Goal: Find specific page/section: Find specific page/section

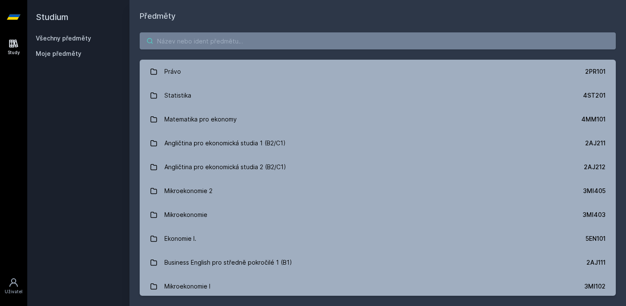
click at [219, 45] on input "search" at bounding box center [378, 40] width 476 height 17
type input "finance"
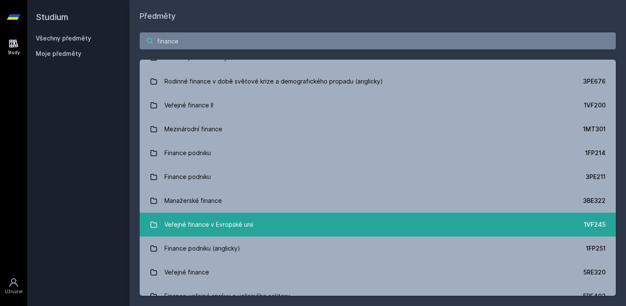
scroll to position [113, 0]
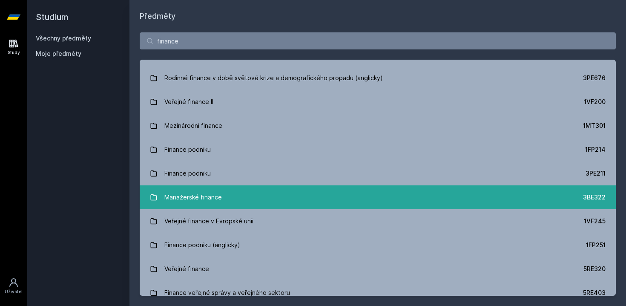
click at [258, 195] on link "Manažerské finance 3BE322" at bounding box center [378, 197] width 476 height 24
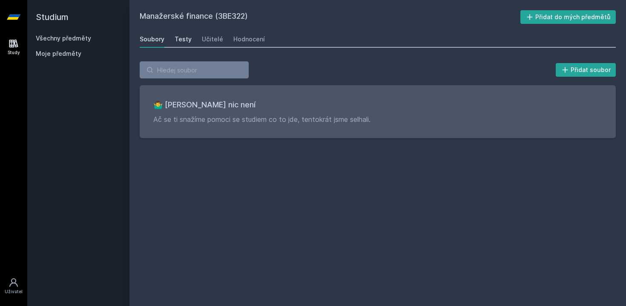
click at [186, 40] on div "Testy" at bounding box center [183, 39] width 17 height 9
click at [206, 40] on div "Učitelé" at bounding box center [212, 39] width 21 height 9
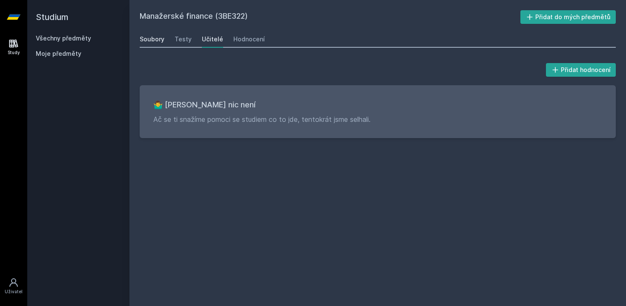
click at [152, 40] on div "Soubory" at bounding box center [152, 39] width 25 height 9
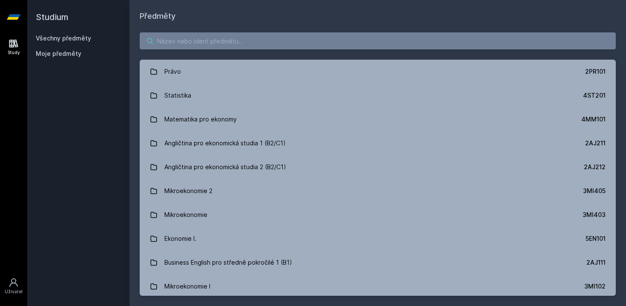
click at [274, 42] on input "search" at bounding box center [378, 40] width 476 height 17
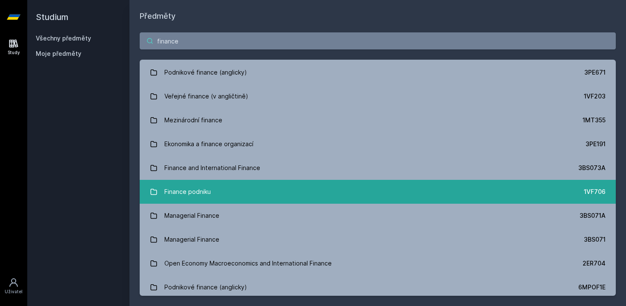
scroll to position [540, 0]
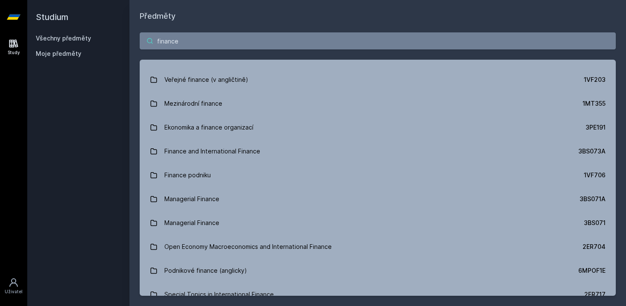
click at [157, 38] on input "finance" at bounding box center [378, 40] width 476 height 17
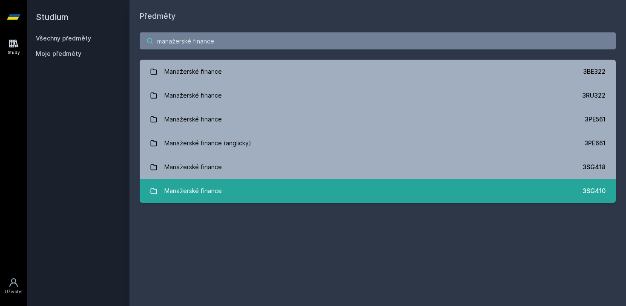
type input "manažerské finance"
click at [254, 192] on link "Manažerské finance 3SG410" at bounding box center [378, 191] width 476 height 24
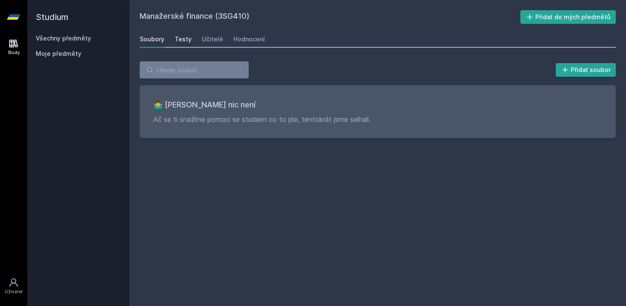
click at [178, 34] on link "Testy" at bounding box center [183, 39] width 17 height 17
click at [198, 40] on div "Soubory Testy Učitelé Hodnocení" at bounding box center [378, 39] width 476 height 17
click at [210, 41] on div "Učitelé" at bounding box center [212, 39] width 21 height 9
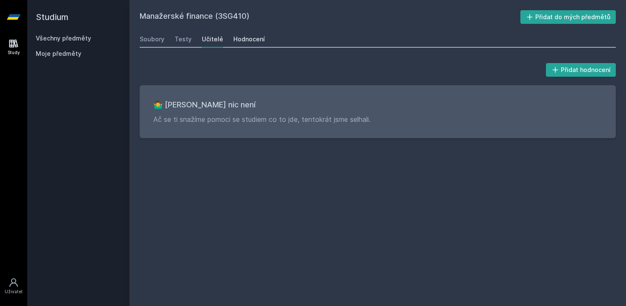
click at [251, 39] on div "Hodnocení" at bounding box center [249, 39] width 32 height 9
